Goal: Transaction & Acquisition: Purchase product/service

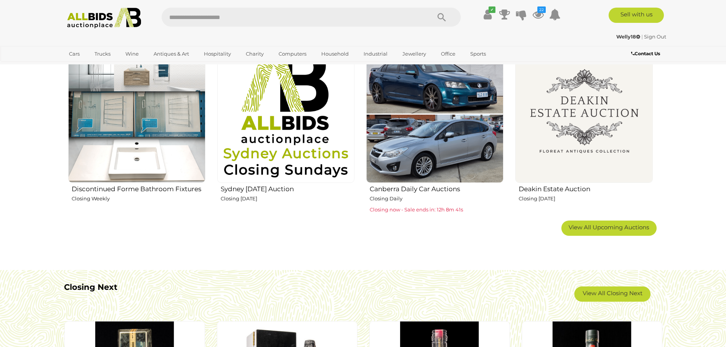
scroll to position [609, 0]
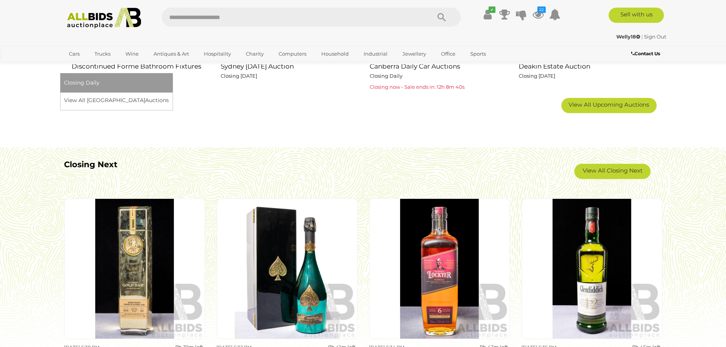
click at [128, 60] on link "[GEOGRAPHIC_DATA]" at bounding box center [96, 66] width 64 height 13
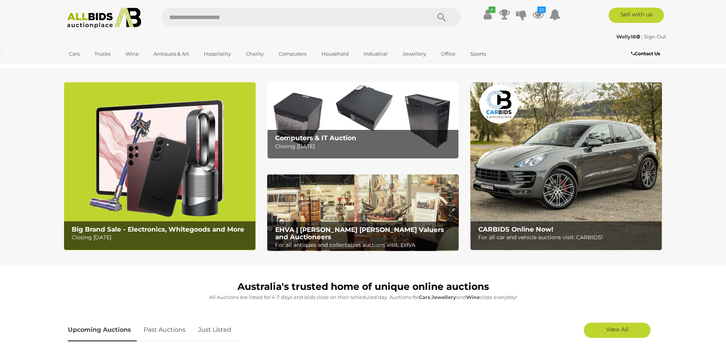
click at [352, 225] on div "EHVA | Evans Hastings Valuers and Auctioneers For all antiques and collectables…" at bounding box center [364, 238] width 187 height 32
click at [112, 212] on img at bounding box center [160, 166] width 192 height 168
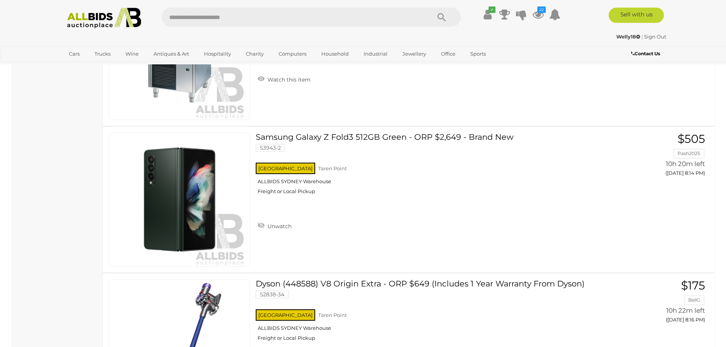
scroll to position [5599, 0]
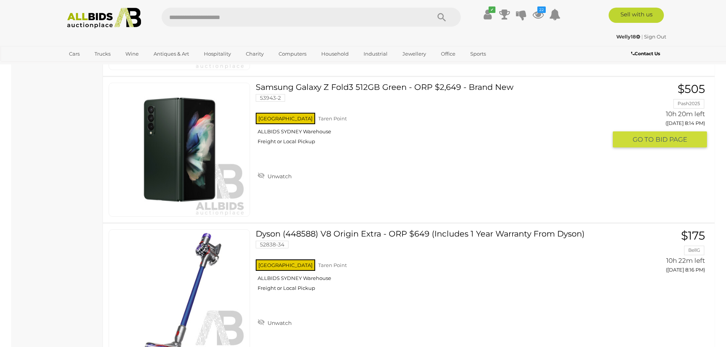
drag, startPoint x: 444, startPoint y: 85, endPoint x: 411, endPoint y: 88, distance: 33.3
click at [411, 88] on link "Samsung Galaxy Z Fold3 512GB Green - ORP $2,649 - Brand New 53943-2 NSW Taren P…" at bounding box center [433, 117] width 345 height 68
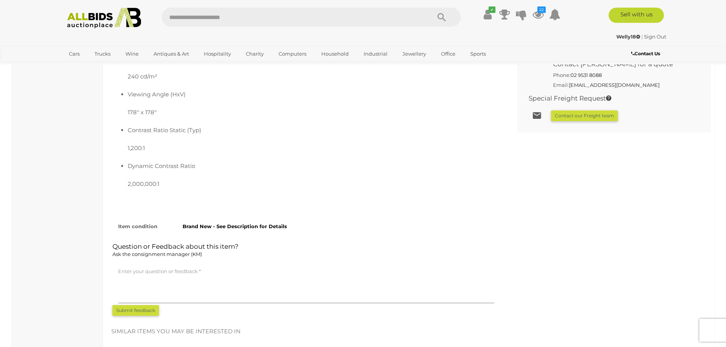
scroll to position [647, 0]
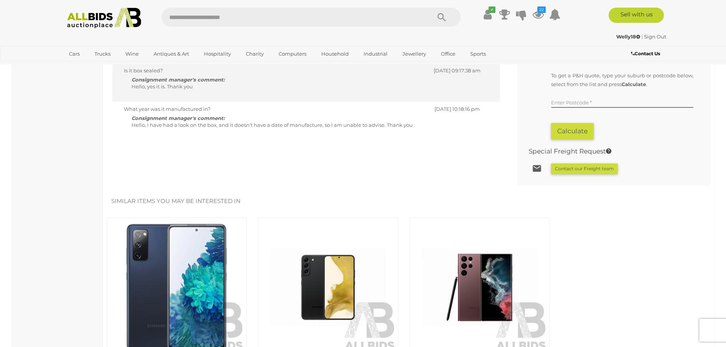
scroll to position [419, 0]
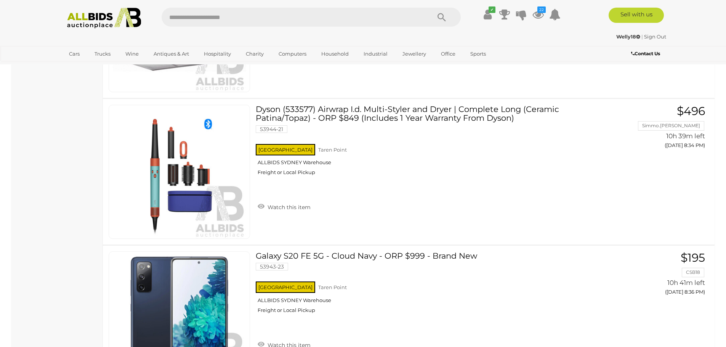
scroll to position [7045, 0]
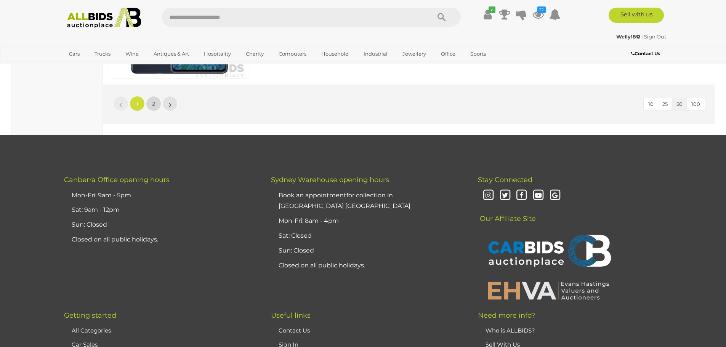
click at [151, 106] on link "2" at bounding box center [153, 103] width 15 height 15
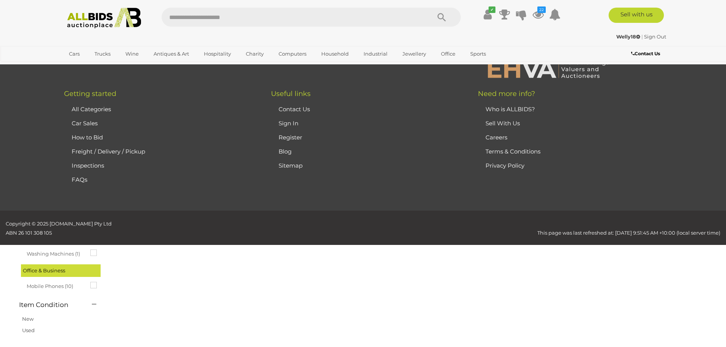
scroll to position [26, 0]
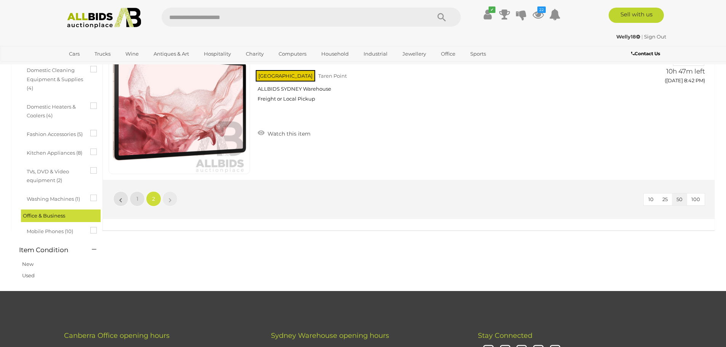
scroll to position [369, 0]
